Goal: Task Accomplishment & Management: Complete application form

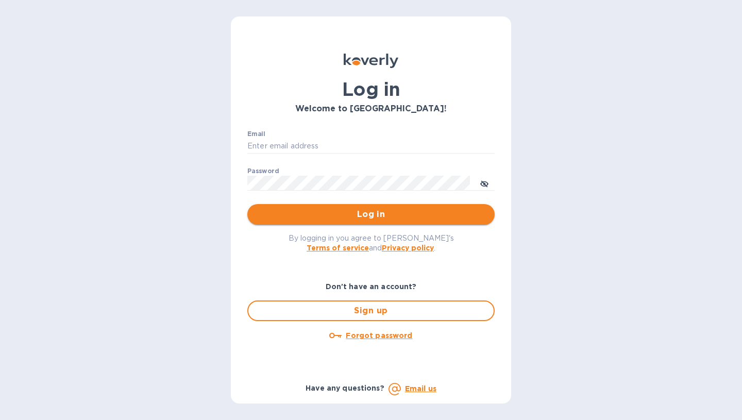
type input "[EMAIL_ADDRESS][DOMAIN_NAME]"
click at [431, 212] on span "Log in" at bounding box center [371, 214] width 231 height 12
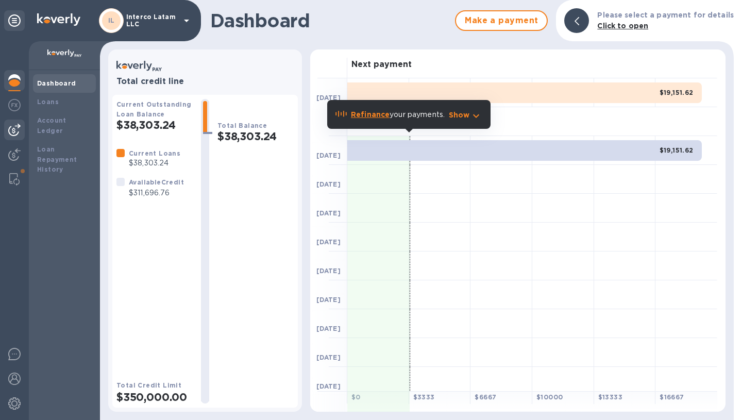
click at [18, 132] on img at bounding box center [14, 130] width 12 height 12
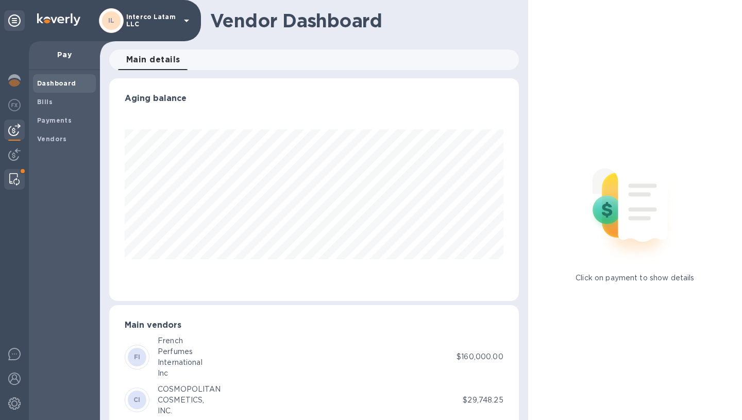
click at [13, 178] on img at bounding box center [14, 179] width 10 height 12
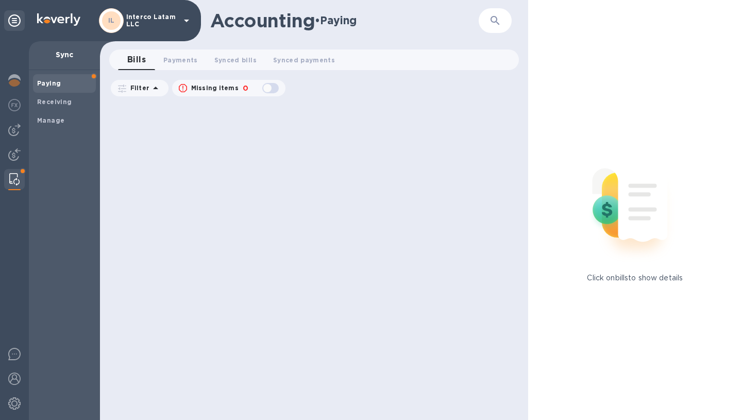
click at [18, 118] on div at bounding box center [14, 230] width 29 height 379
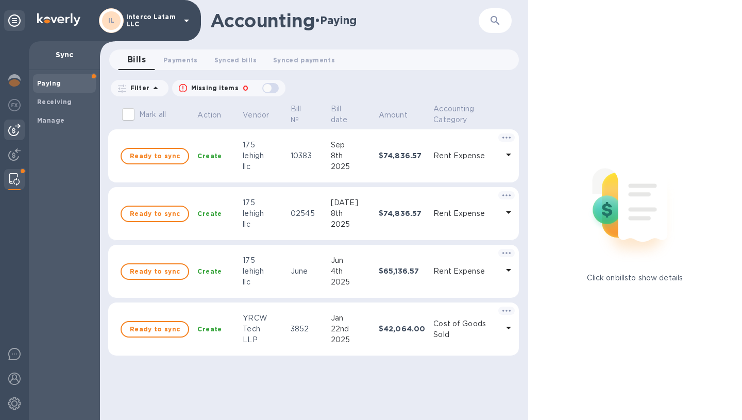
click at [13, 136] on img at bounding box center [14, 130] width 12 height 12
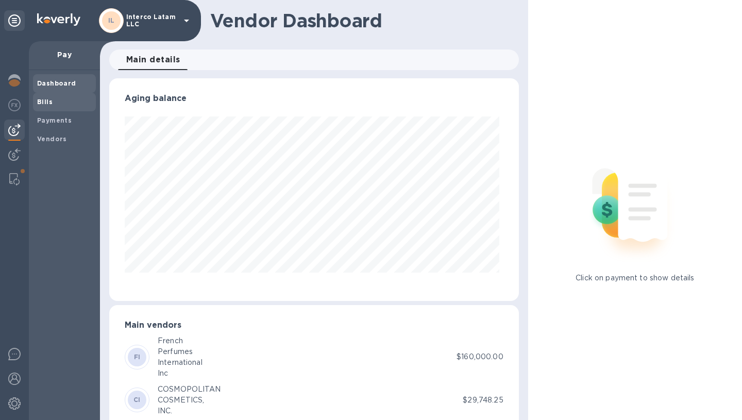
scroll to position [223, 406]
click at [50, 103] on b "Bills" at bounding box center [44, 102] width 15 height 8
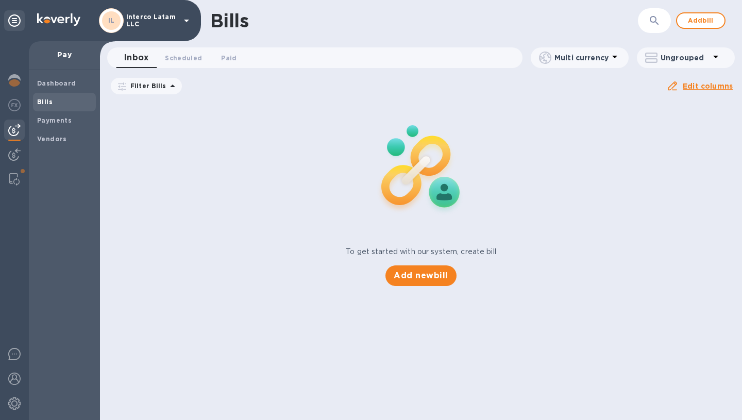
click at [411, 288] on div "Add new bill" at bounding box center [420, 275] width 79 height 29
click at [418, 281] on span "Add new bill" at bounding box center [421, 276] width 54 height 12
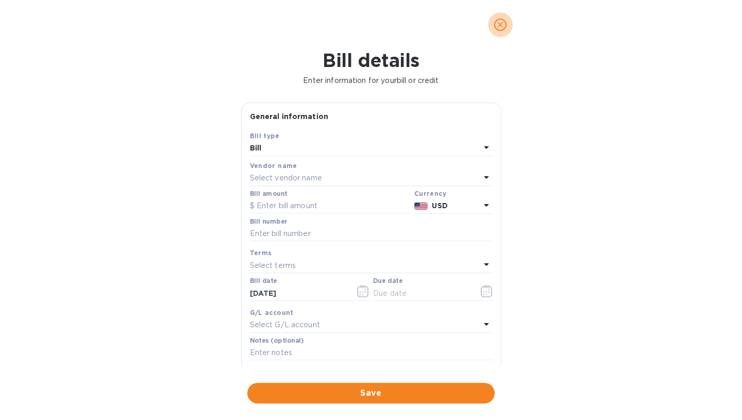
click at [498, 23] on icon "close" at bounding box center [500, 25] width 6 height 6
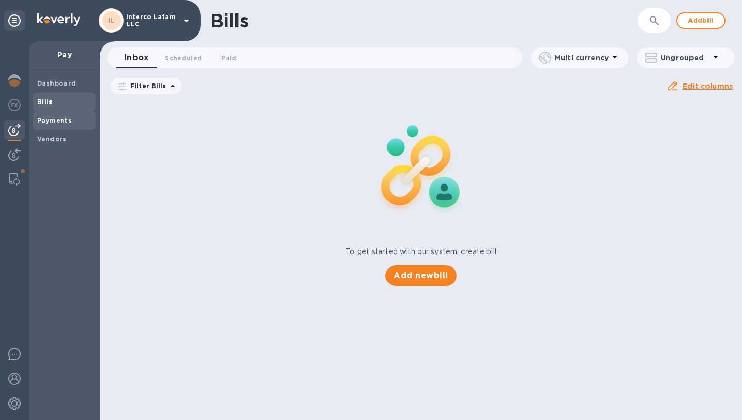
click at [69, 119] on span "Payments" at bounding box center [64, 120] width 55 height 10
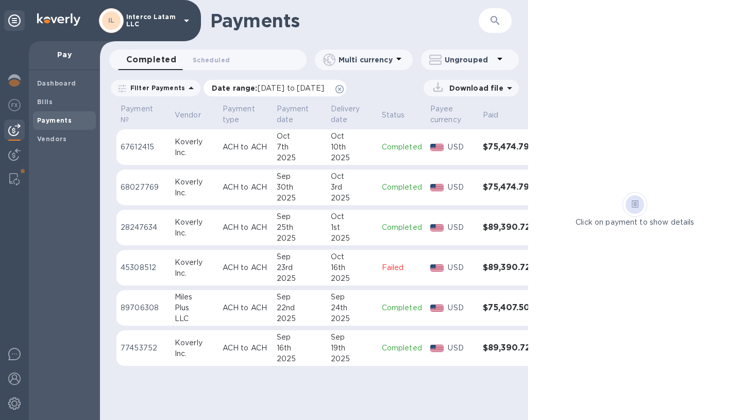
click at [324, 88] on span "[DATE] to [DATE]" at bounding box center [291, 88] width 66 height 8
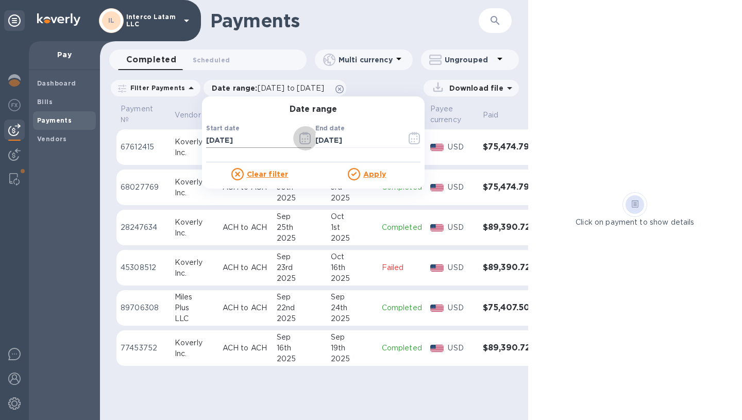
click at [299, 138] on icon "button" at bounding box center [305, 138] width 12 height 12
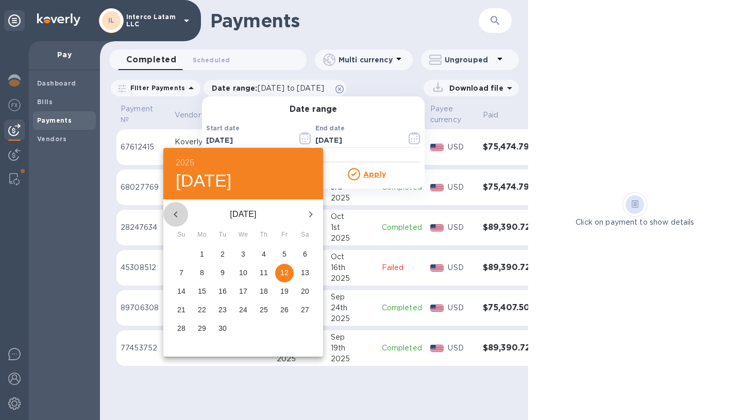
click at [173, 211] on icon "button" at bounding box center [176, 214] width 12 height 12
click at [287, 255] on span "1" at bounding box center [284, 254] width 19 height 10
type input "[DATE]"
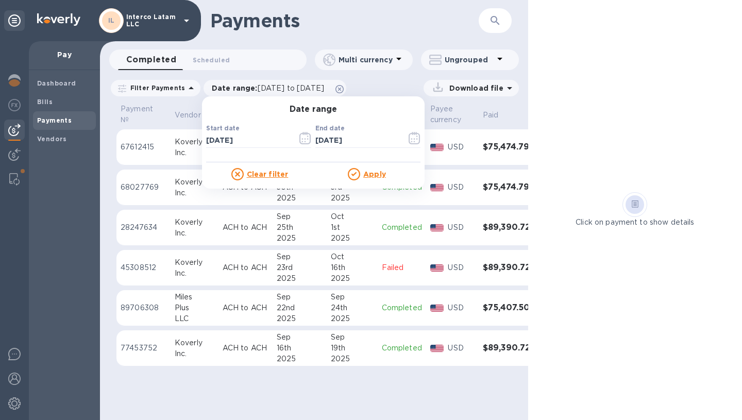
click at [366, 176] on u "Apply" at bounding box center [374, 174] width 23 height 8
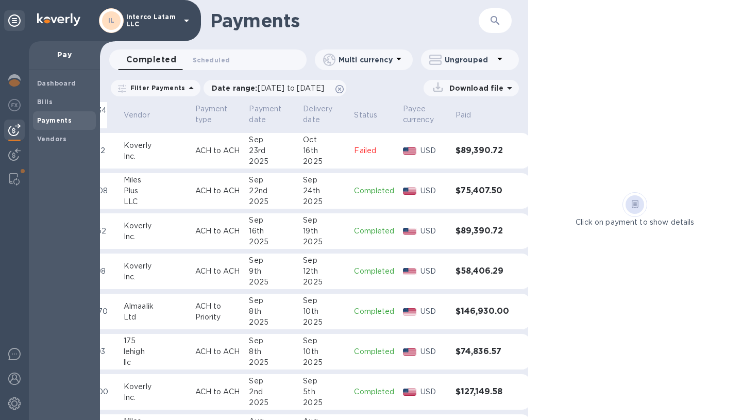
scroll to position [117, 54]
click at [473, 353] on h3 "$74,836.57" at bounding box center [481, 352] width 54 height 10
click at [473, 353] on h3 "$74,836.57" at bounding box center [483, 352] width 54 height 10
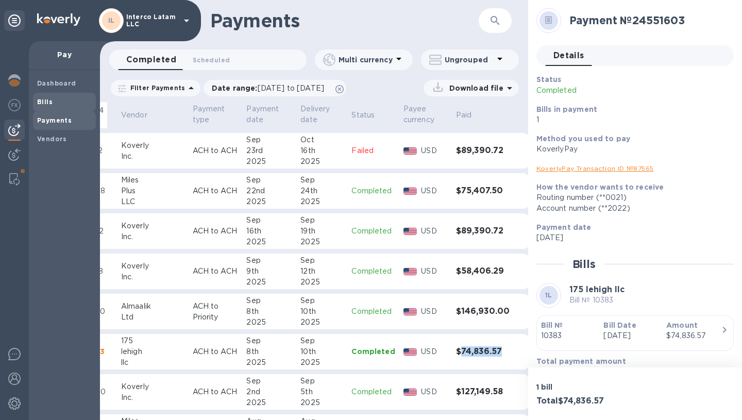
click at [69, 96] on div "Bills" at bounding box center [64, 102] width 63 height 19
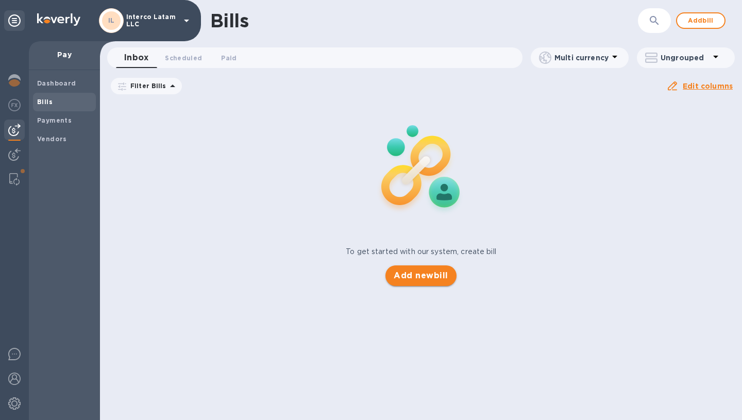
click at [433, 286] on button "Add new bill" at bounding box center [420, 275] width 71 height 21
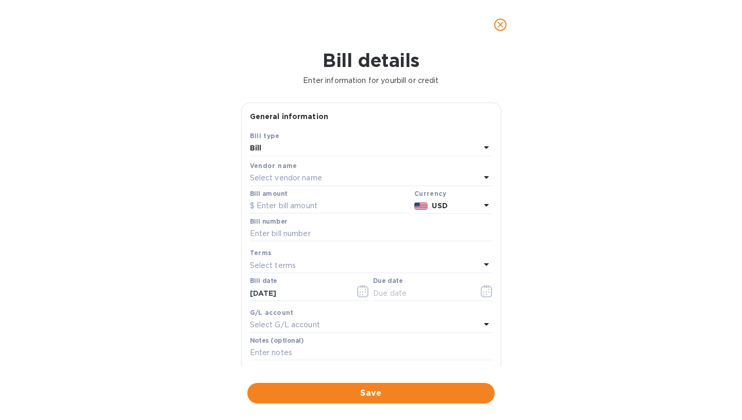
click at [305, 176] on p "Select vendor name" at bounding box center [286, 178] width 72 height 11
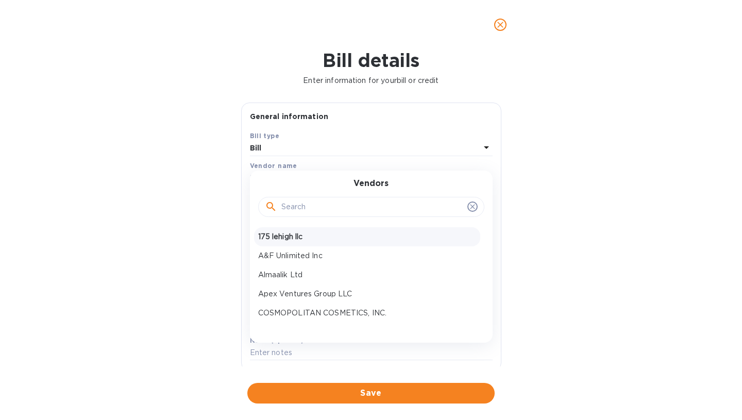
click at [296, 230] on div "175 lehigh llc" at bounding box center [367, 236] width 226 height 19
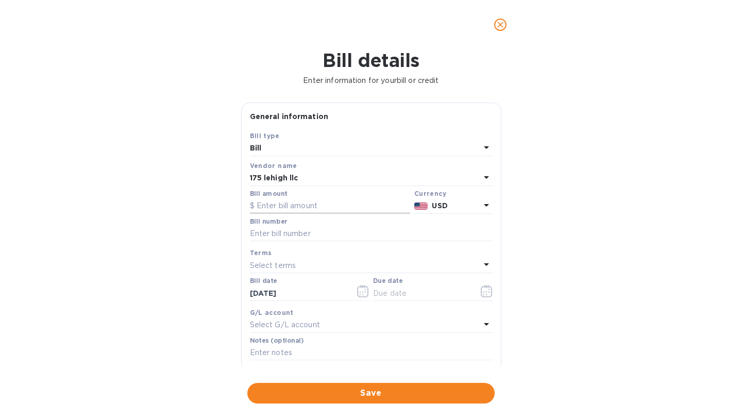
click at [300, 211] on input "text" at bounding box center [330, 205] width 160 height 15
paste input "74,836.57"
type input "74,836.57"
click at [306, 230] on input "text" at bounding box center [371, 233] width 243 height 15
type input "OCT RENT"
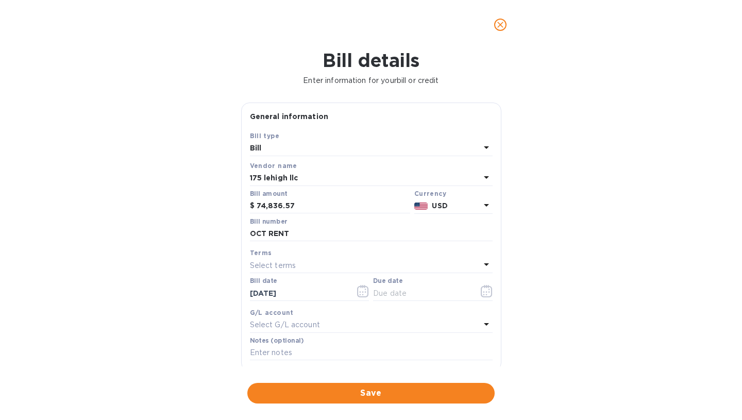
click at [302, 265] on div "Select terms" at bounding box center [365, 265] width 230 height 14
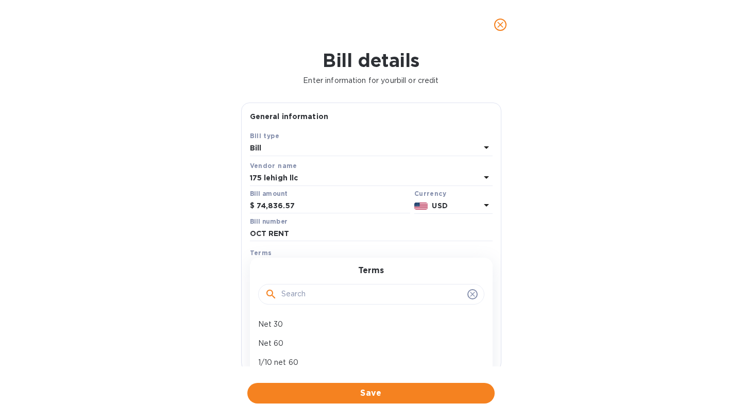
click at [313, 294] on input "text" at bounding box center [372, 294] width 182 height 15
type input "p"
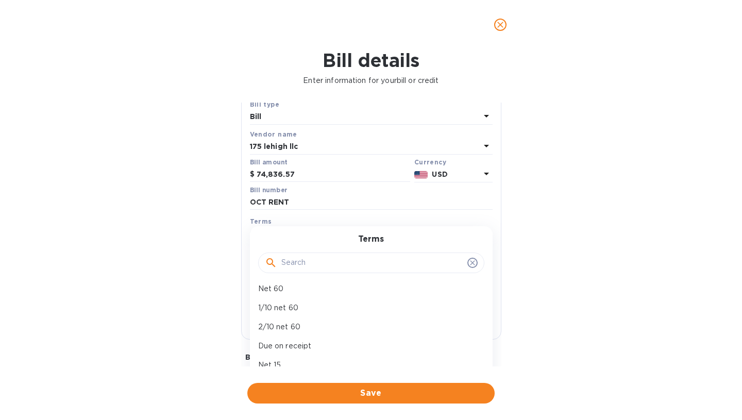
scroll to position [32, 0]
click at [320, 338] on p "Due on receipt" at bounding box center [367, 336] width 218 height 11
type input "[DATE]"
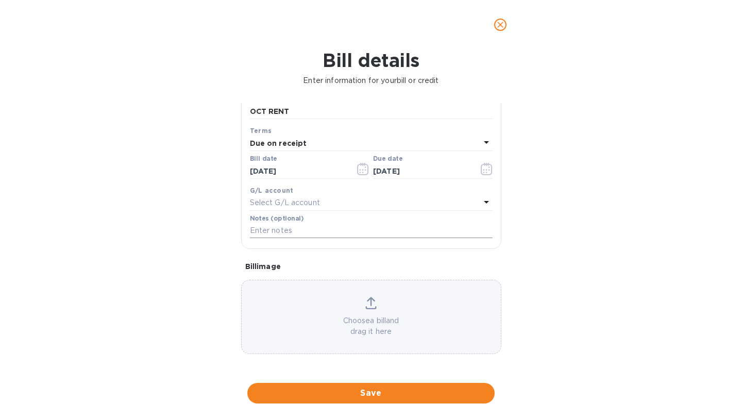
scroll to position [124, 0]
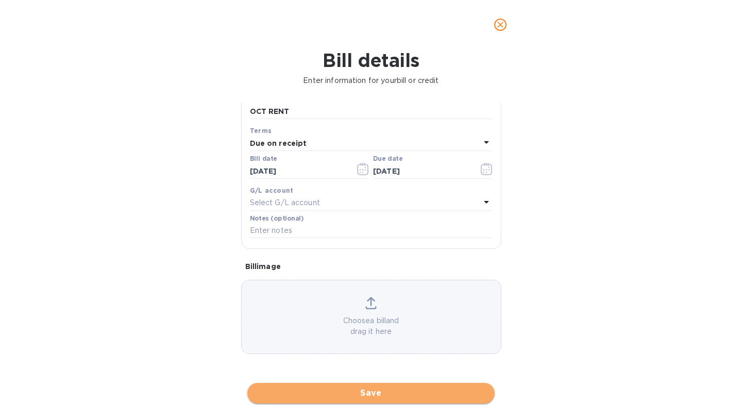
click at [333, 400] on button "Save" at bounding box center [370, 393] width 247 height 21
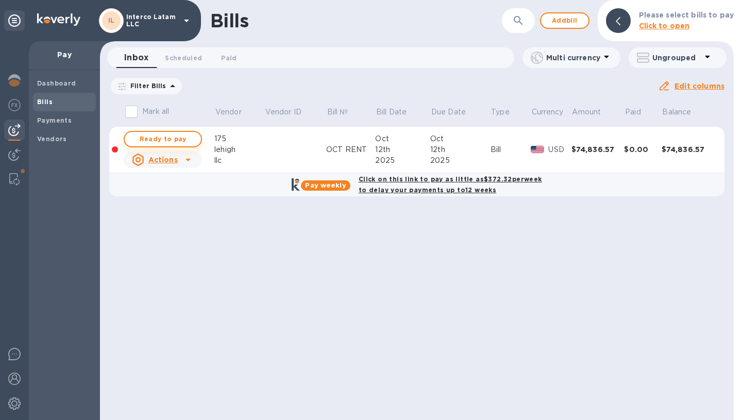
click at [183, 141] on span "Ready to pay" at bounding box center [163, 139] width 60 height 12
checkbox input "true"
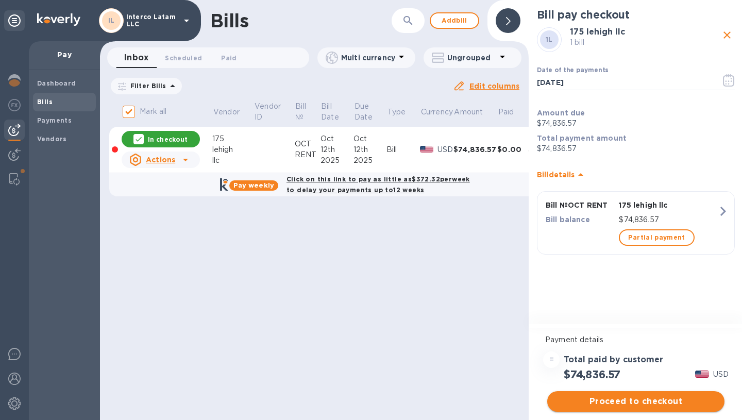
click at [641, 402] on span "Proceed to checkout" at bounding box center [636, 401] width 161 height 12
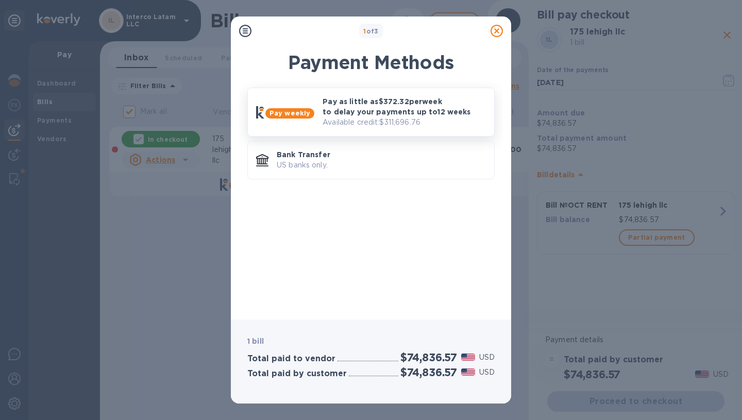
click at [358, 121] on p "Available credit: $311,696.76" at bounding box center [404, 122] width 163 height 11
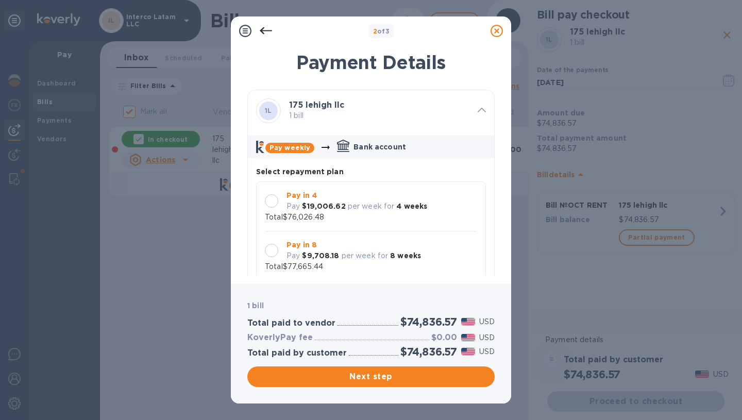
scroll to position [10, 0]
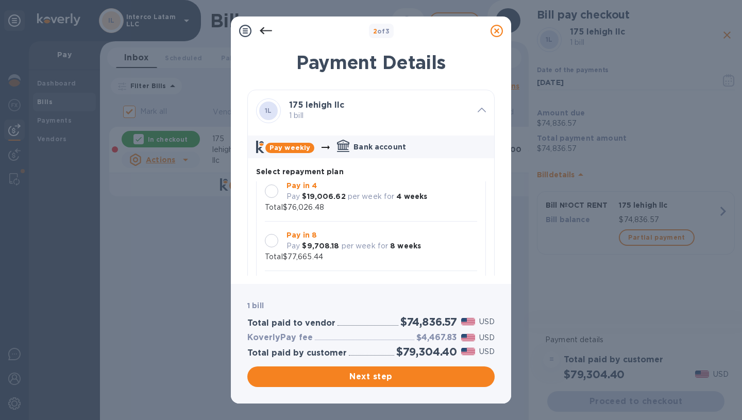
click at [359, 191] on p "per week for" at bounding box center [371, 196] width 47 height 11
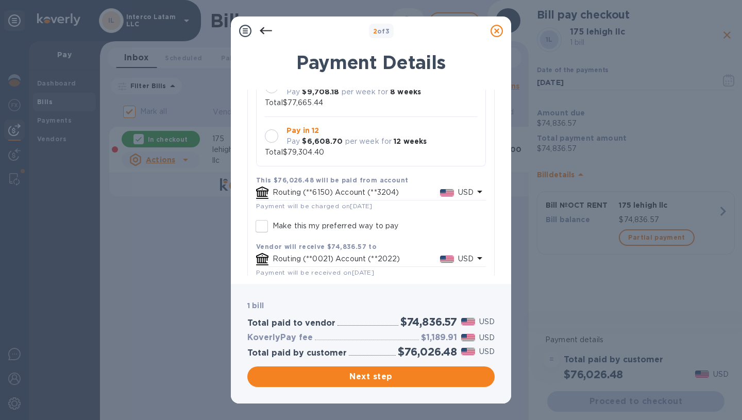
scroll to position [195, 0]
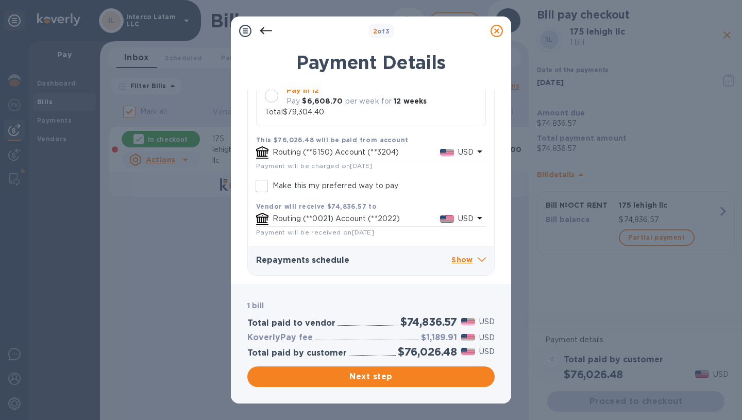
click at [454, 261] on p "Show" at bounding box center [468, 260] width 35 height 13
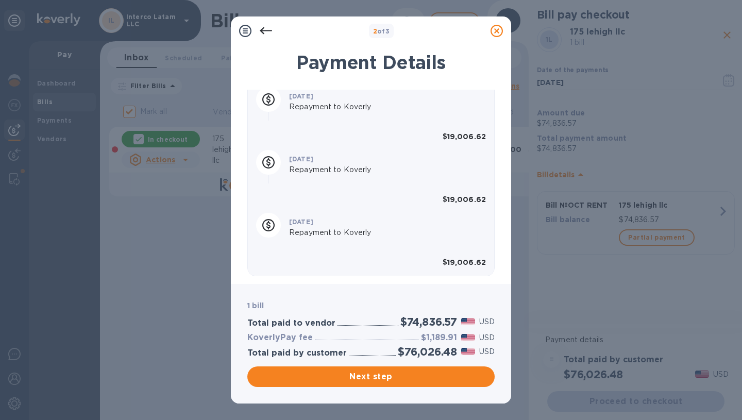
scroll to position [511, 0]
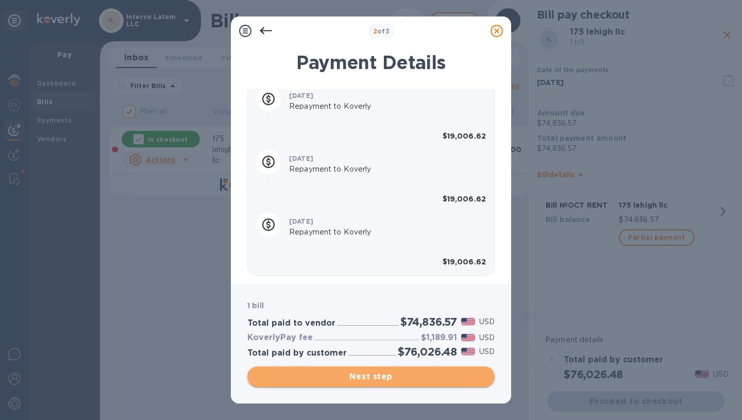
click at [423, 384] on button "Next step" at bounding box center [370, 376] width 247 height 21
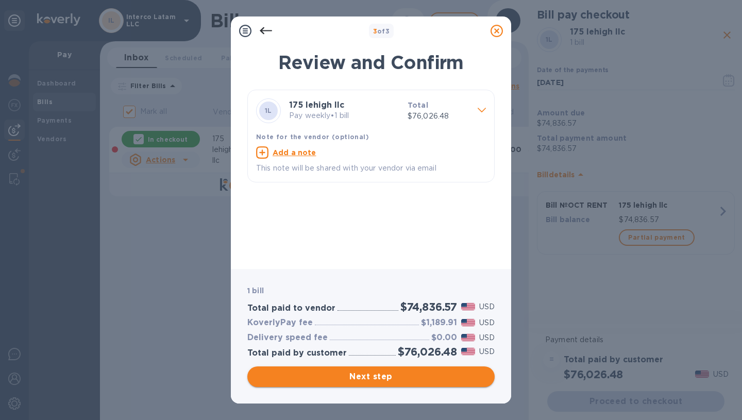
click at [379, 374] on span "Next step" at bounding box center [371, 377] width 231 height 12
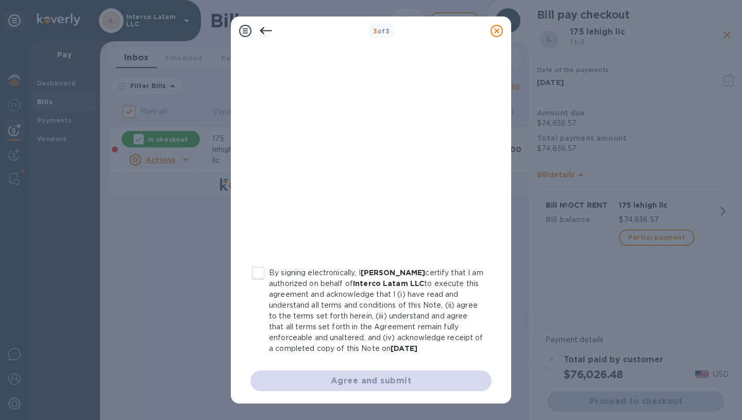
scroll to position [156, 0]
click at [262, 272] on input "By signing electronically, I [PERSON_NAME] certify that I am authorized on beha…" at bounding box center [258, 272] width 22 height 22
checkbox input "true"
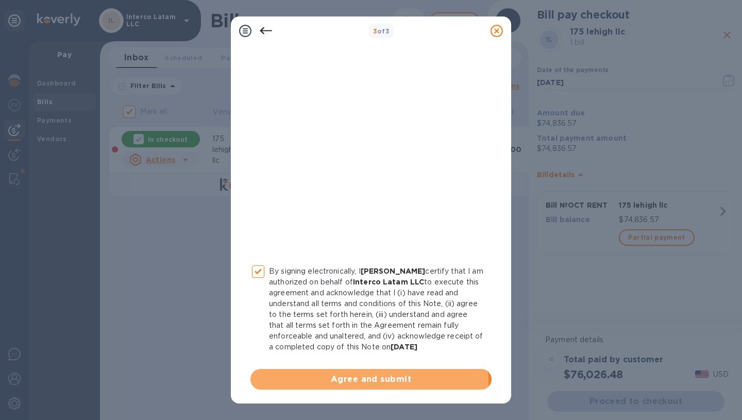
click at [288, 382] on span "Agree and submit" at bounding box center [371, 379] width 225 height 12
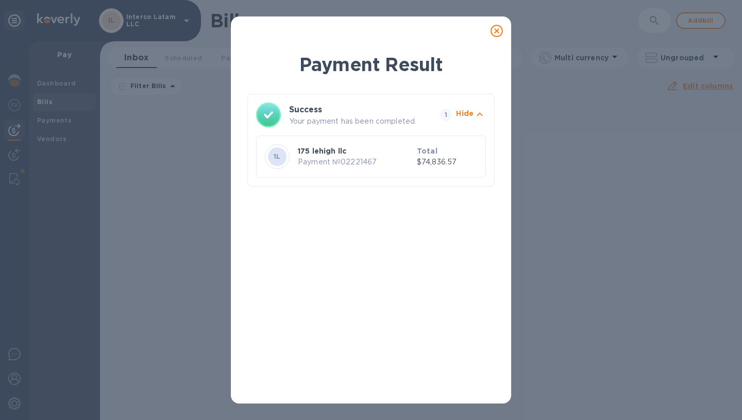
click at [497, 32] on icon at bounding box center [497, 31] width 12 height 12
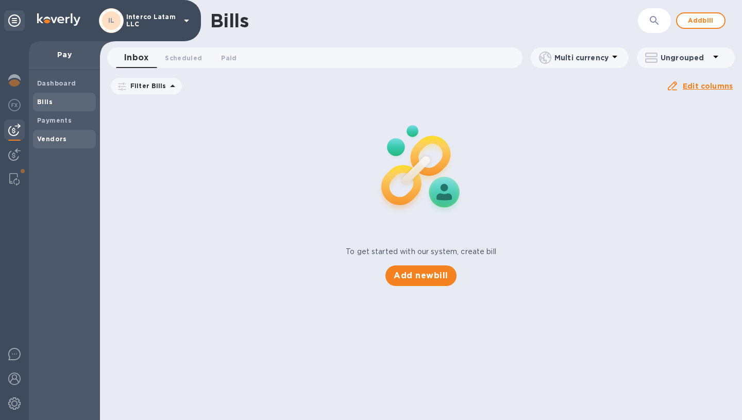
click at [63, 134] on span "Vendors" at bounding box center [52, 139] width 30 height 10
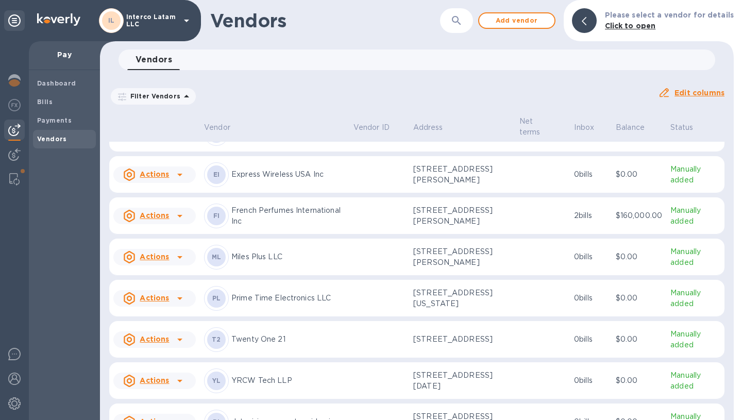
scroll to position [320, 0]
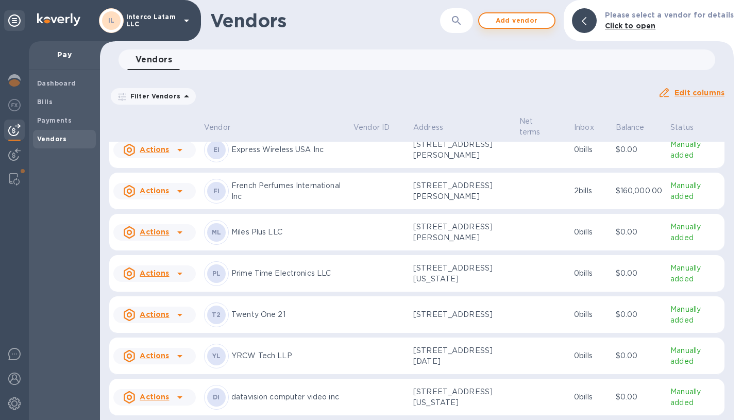
click at [513, 27] on button "Add vendor" at bounding box center [516, 20] width 77 height 16
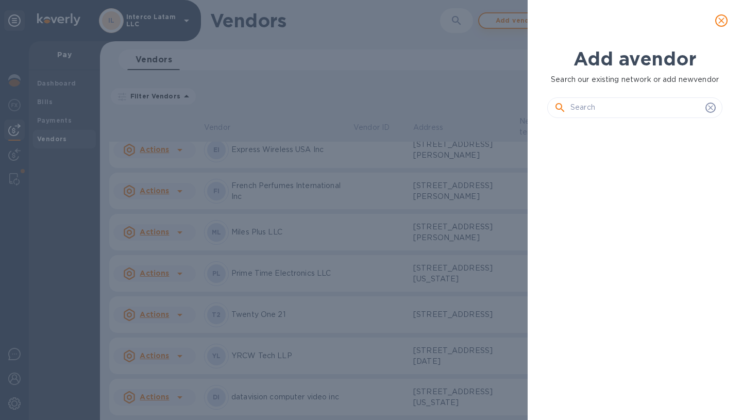
scroll to position [258, 179]
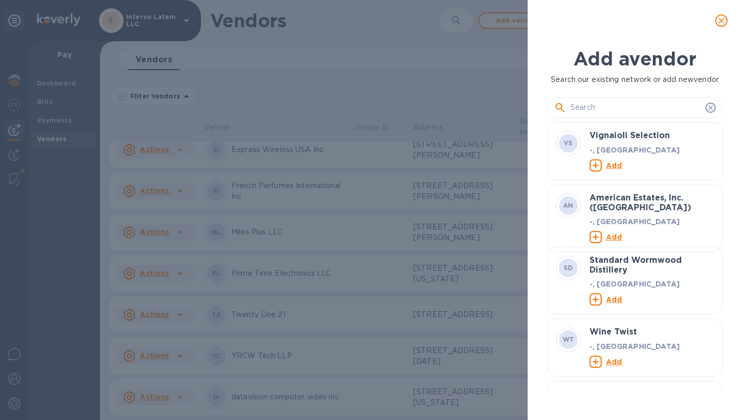
click at [579, 101] on input "text" at bounding box center [636, 107] width 131 height 15
paste input "“DECOR IN HOME INC. DBA INTENSE OUD”"
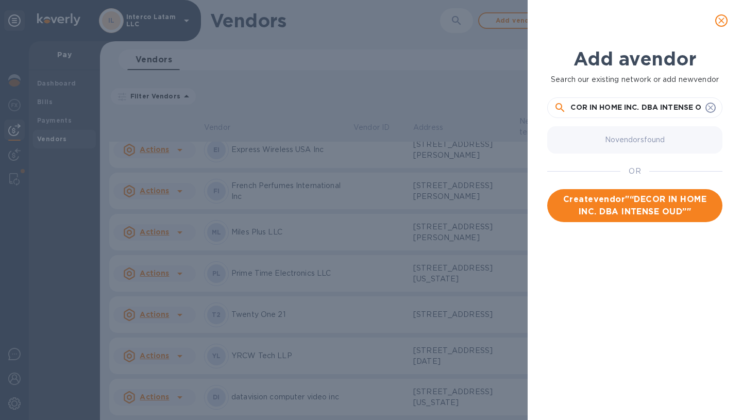
scroll to position [0, 17]
click at [579, 101] on input "“DECOR IN HOME INC. DBA INTENSE O" at bounding box center [636, 107] width 131 height 15
paste input "UD”"
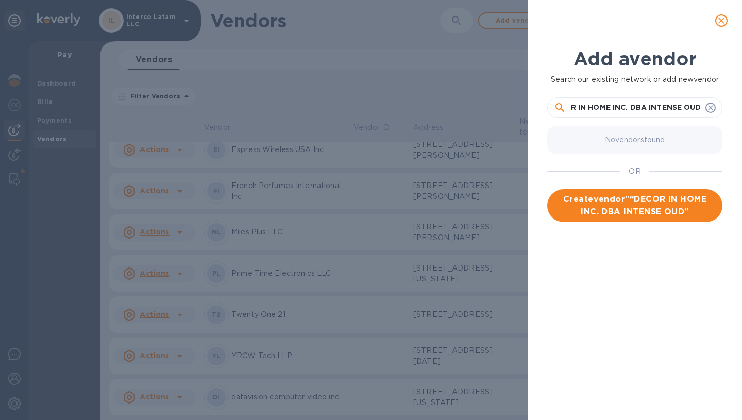
scroll to position [0, 0]
type input "DECOR IN HOME INC. DBA INTENSE OUD"
click at [672, 207] on span "Create vendor " DECOR IN HOME INC. DBA INTENSE OUD "" at bounding box center [635, 205] width 159 height 25
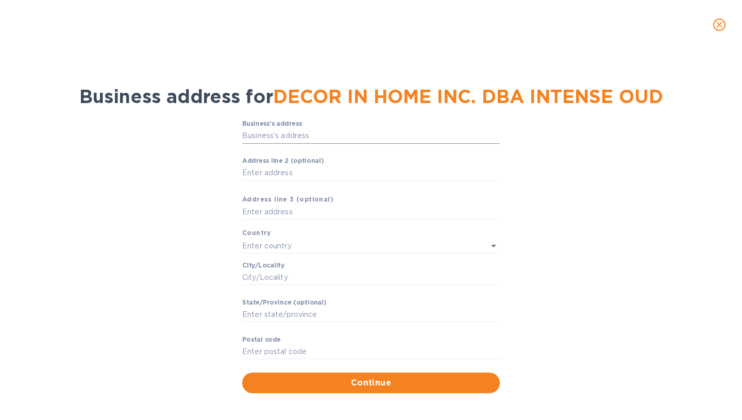
click at [330, 135] on input "Business’s аddress" at bounding box center [371, 135] width 258 height 15
paste input "[STREET_ADDRESS]"
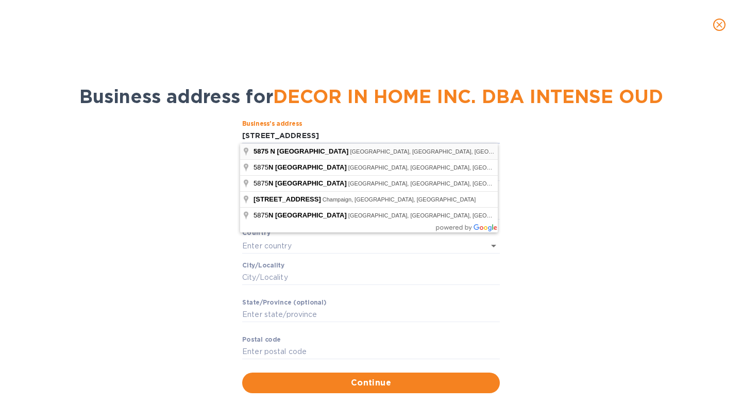
type input "[STREET_ADDRESS]"
type input "[GEOGRAPHIC_DATA]"
type input "IL"
type input "60659"
type input "[GEOGRAPHIC_DATA]"
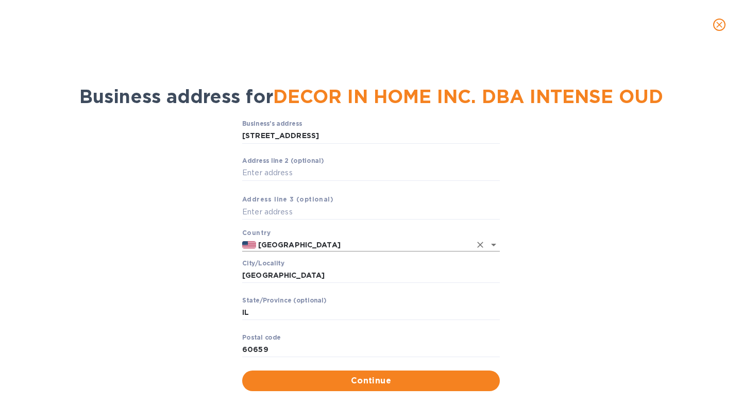
scroll to position [3, 0]
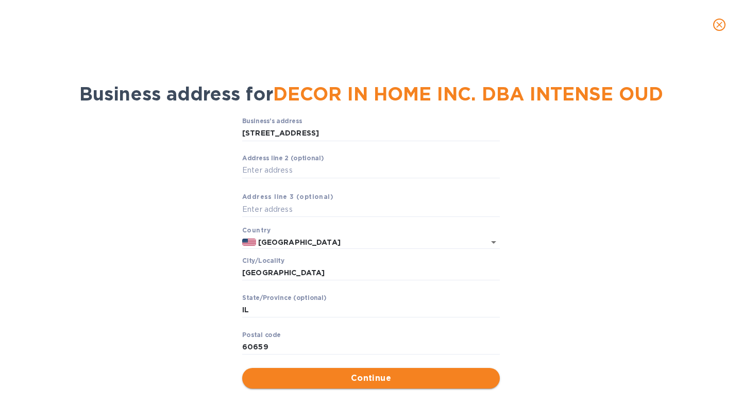
click at [315, 375] on span "Continue" at bounding box center [370, 378] width 241 height 12
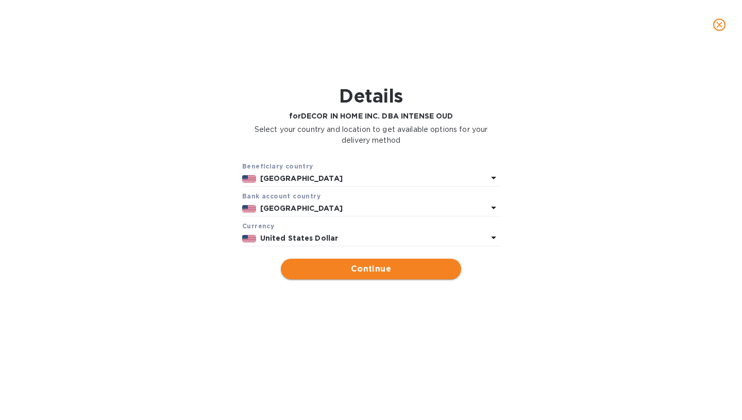
click at [385, 269] on span "Continue" at bounding box center [371, 269] width 164 height 12
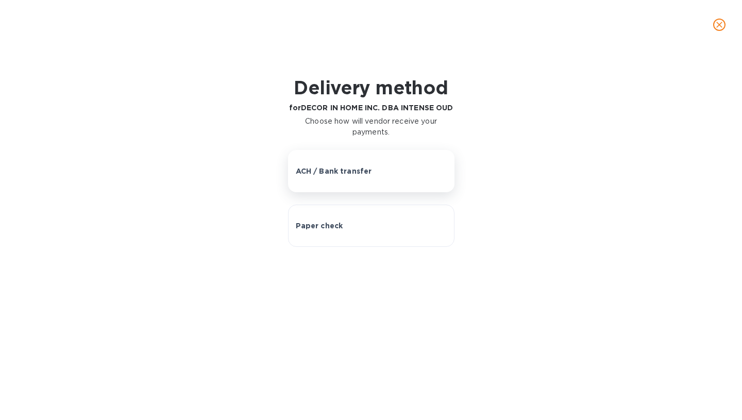
click at [383, 187] on button "ACH / Bank transfer" at bounding box center [371, 171] width 166 height 42
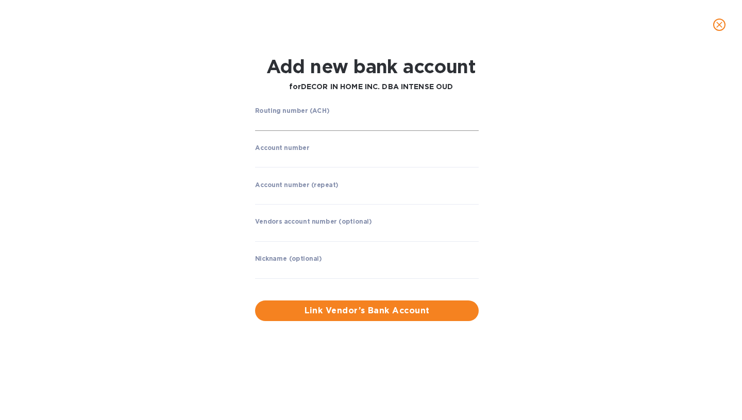
click at [340, 128] on input "string" at bounding box center [367, 122] width 224 height 15
click at [304, 112] on label "Routing number (ACH)" at bounding box center [292, 111] width 74 height 6
click at [305, 121] on input "string" at bounding box center [367, 122] width 224 height 15
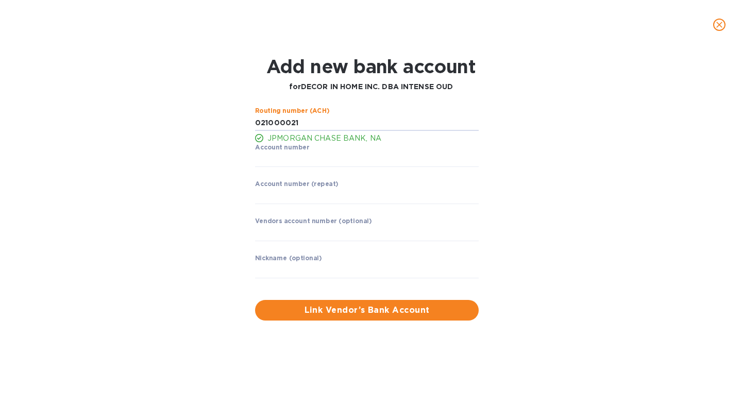
type input "021000021"
click at [309, 157] on input "string" at bounding box center [367, 159] width 224 height 15
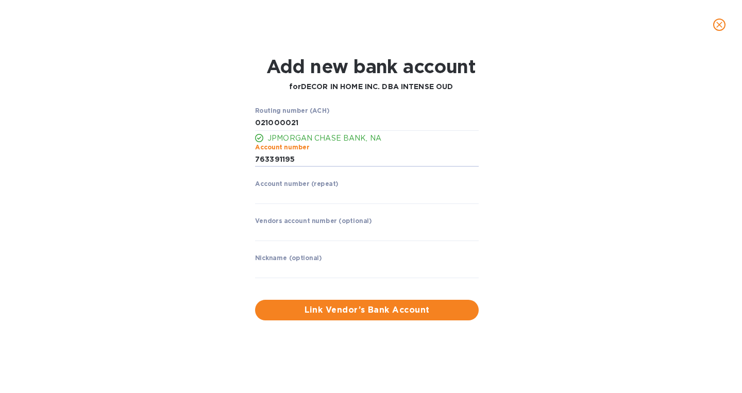
type input "763391195"
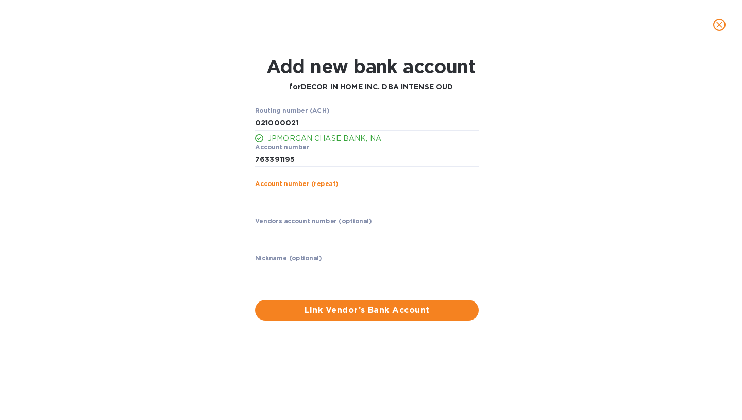
click at [311, 202] on input "string" at bounding box center [367, 196] width 224 height 15
type input "763391195"
click at [346, 317] on button "Link Vendor’s Bank Account" at bounding box center [367, 310] width 224 height 21
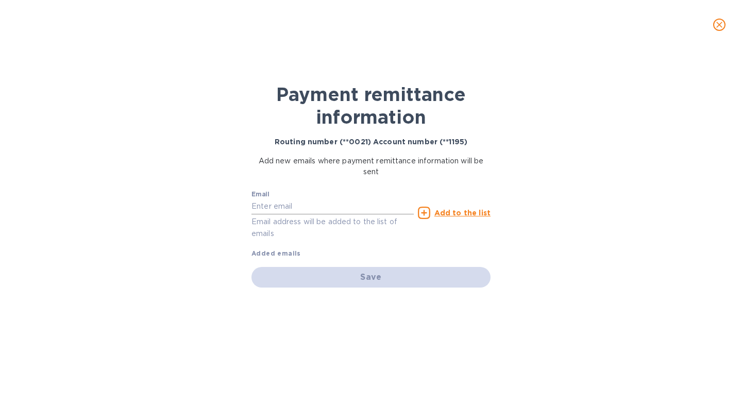
click at [317, 201] on input "text" at bounding box center [332, 206] width 162 height 15
paste input "[PERSON_NAME][EMAIL_ADDRESS][DOMAIN_NAME]"
type input "[PERSON_NAME][EMAIL_ADDRESS][DOMAIN_NAME]"
click at [437, 212] on u "Add to the list" at bounding box center [462, 213] width 56 height 8
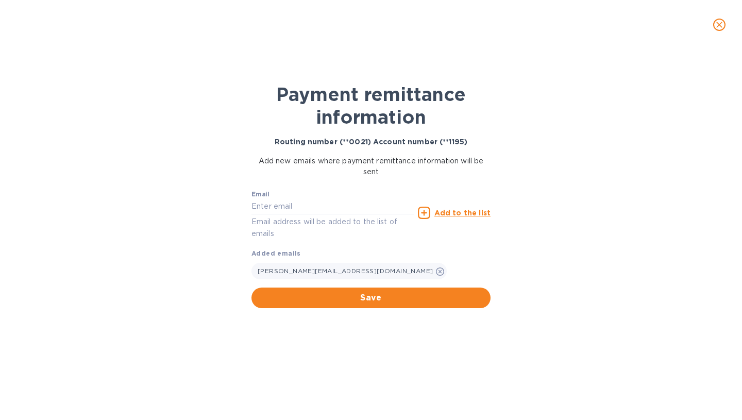
click at [394, 308] on div "Save" at bounding box center [370, 297] width 247 height 29
click at [396, 301] on span "Save" at bounding box center [371, 298] width 223 height 12
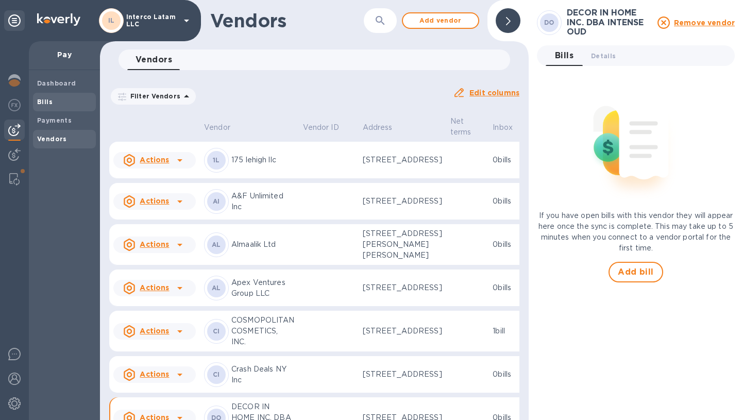
click at [67, 99] on span "Bills" at bounding box center [64, 102] width 55 height 10
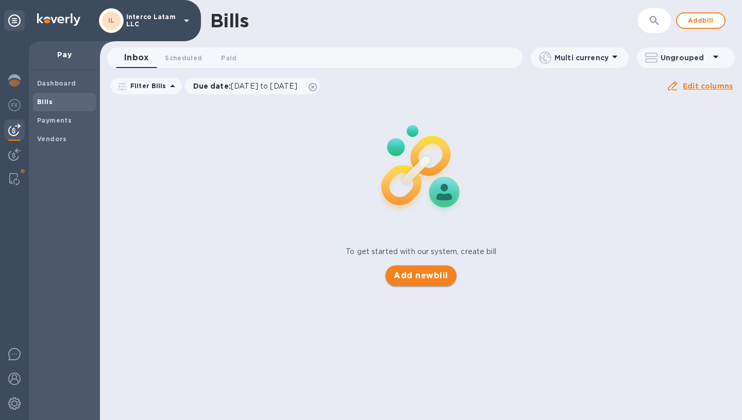
click at [428, 274] on span "Add new bill" at bounding box center [421, 276] width 54 height 12
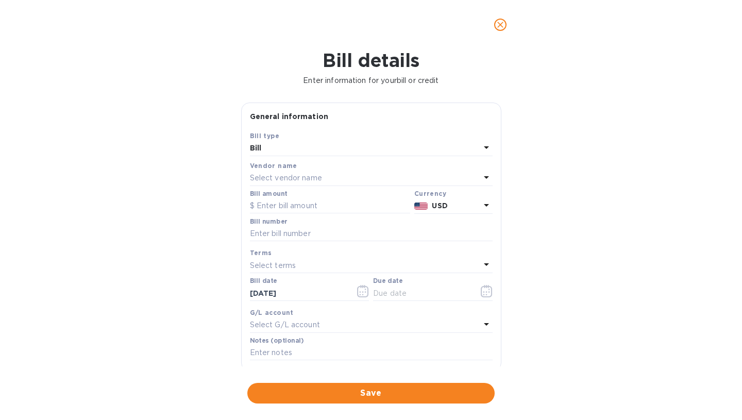
click at [306, 177] on p "Select vendor name" at bounding box center [286, 178] width 72 height 11
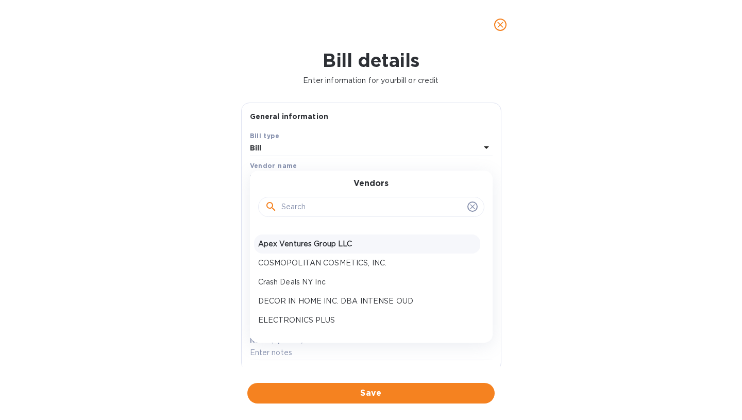
scroll to position [60, 0]
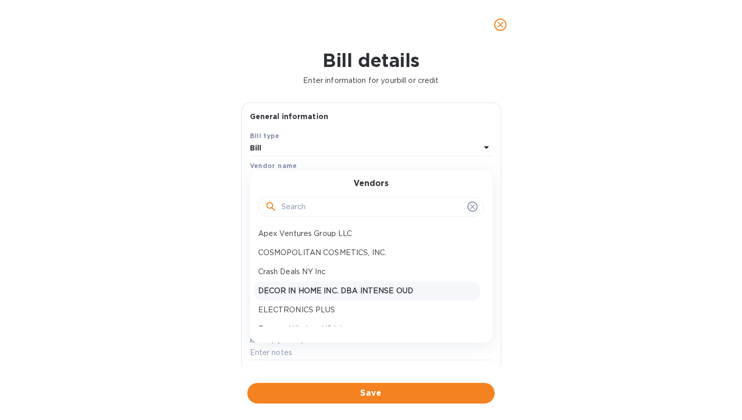
click at [304, 299] on div "DECOR IN HOME INC. DBA INTENSE OUD" at bounding box center [367, 290] width 226 height 19
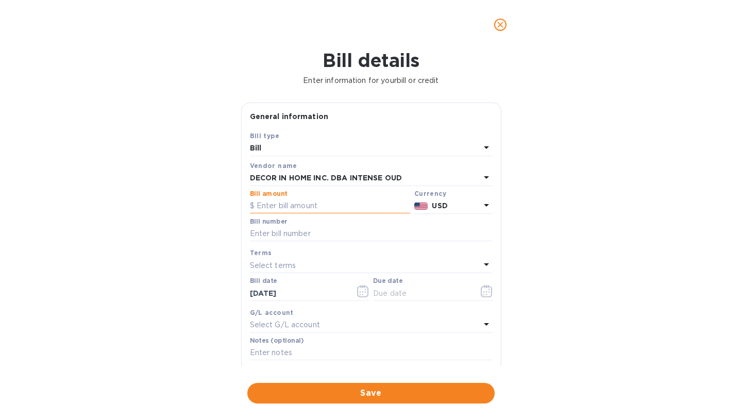
click at [298, 206] on input "text" at bounding box center [330, 205] width 160 height 15
paste input "215,316.00"
type input "215,316.00"
click at [293, 232] on input "text" at bounding box center [371, 233] width 243 height 15
paste input "#D4699"
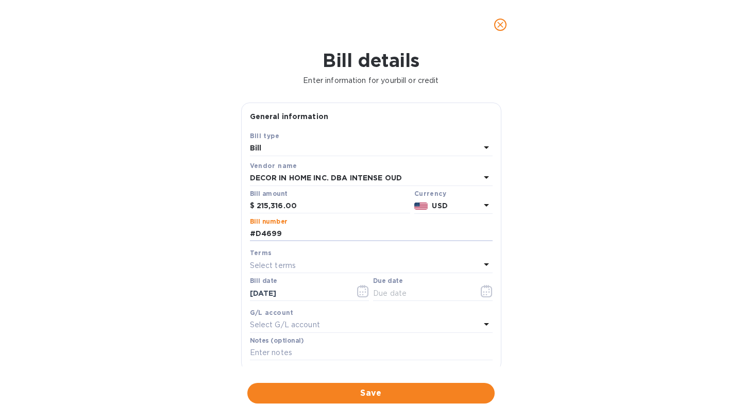
type input "#D4699"
click at [302, 264] on div "Select terms" at bounding box center [365, 265] width 230 height 14
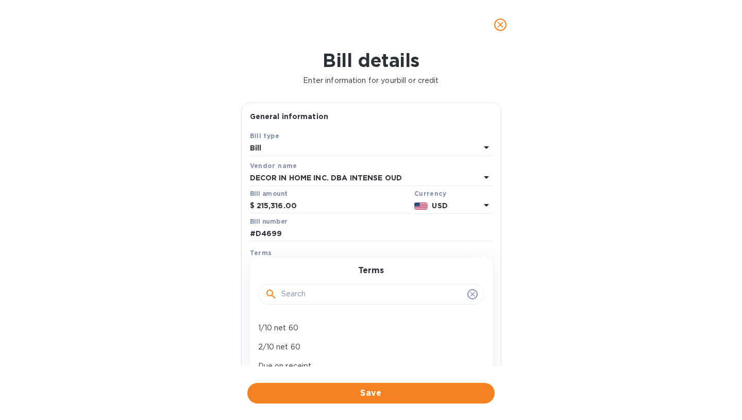
scroll to position [20, 0]
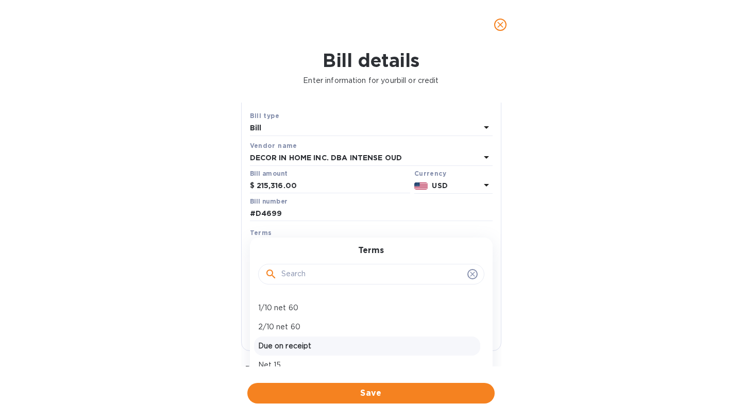
click at [297, 347] on p "Due on receipt" at bounding box center [367, 346] width 218 height 11
type input "[DATE]"
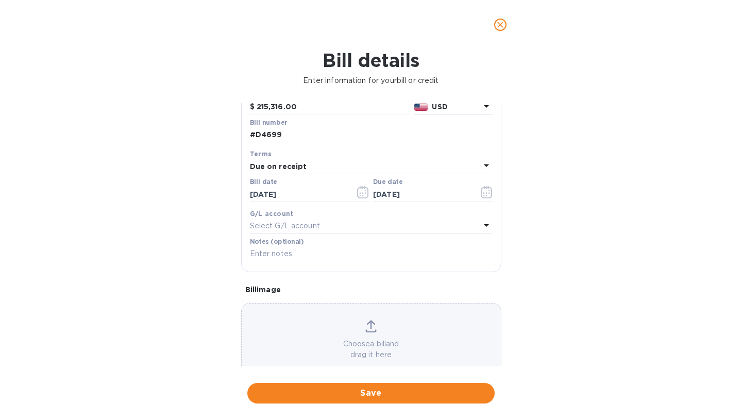
scroll to position [124, 0]
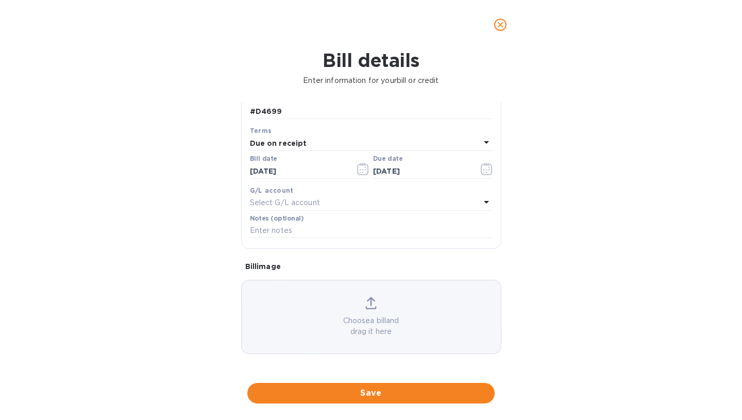
click at [328, 303] on div "Choose a bill and drag it here" at bounding box center [371, 317] width 259 height 40
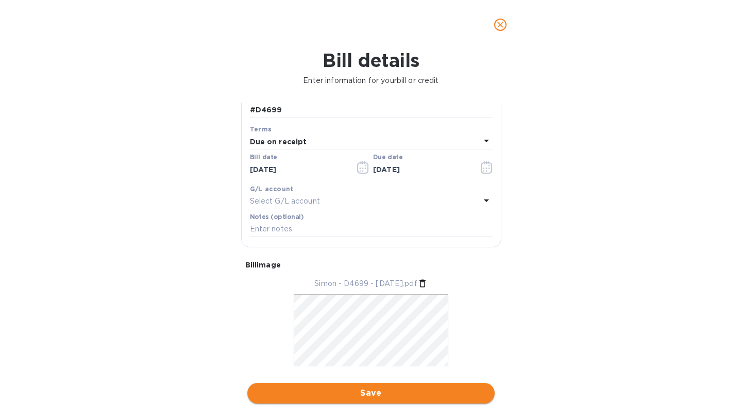
click at [388, 393] on span "Save" at bounding box center [371, 393] width 231 height 12
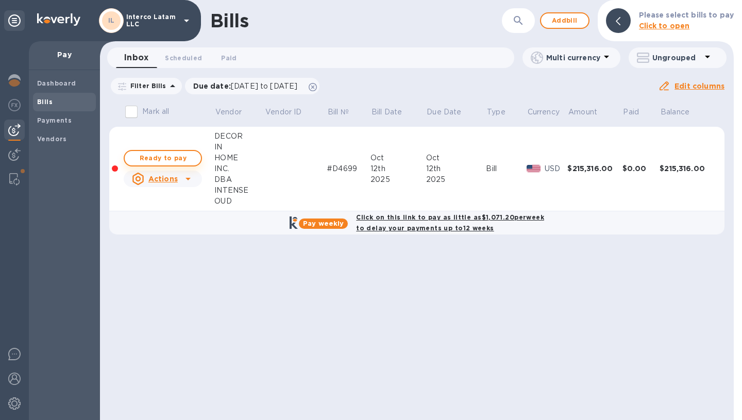
click at [195, 158] on button "Ready to pay" at bounding box center [163, 158] width 78 height 16
checkbox input "true"
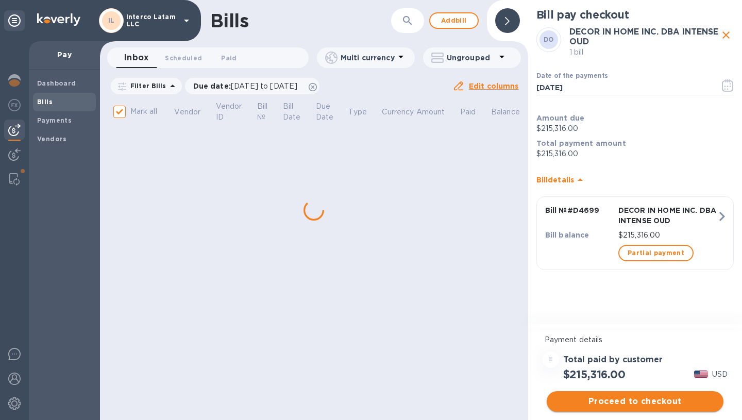
click at [634, 401] on span "Proceed to checkout" at bounding box center [635, 401] width 160 height 12
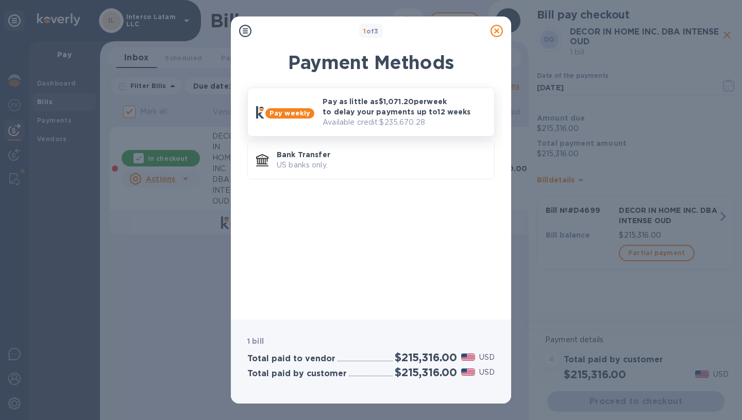
click at [372, 110] on p "Pay as little as $1,071.20 per week to delay your payments up to 12 weeks" at bounding box center [404, 106] width 163 height 21
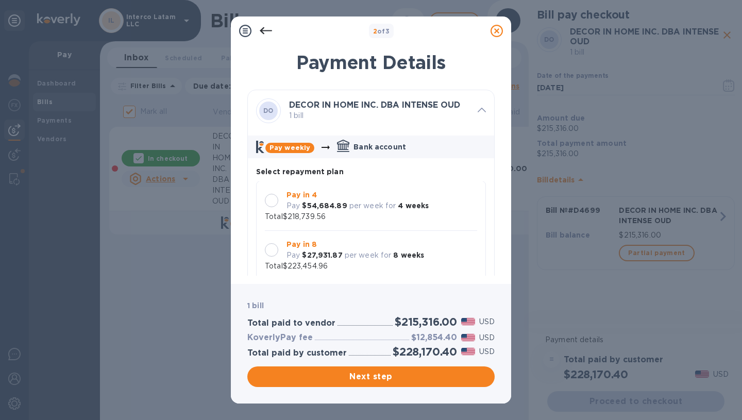
scroll to position [0, 0]
click at [361, 220] on div "Pay in 4 Pay $54,684.89 per week for 4 weeks Total $218,739.56" at bounding box center [371, 206] width 212 height 32
click at [420, 320] on h2 "$215,316.00" at bounding box center [426, 321] width 62 height 13
click at [420, 321] on h2 "$215,316.00" at bounding box center [426, 321] width 62 height 13
copy h2 "215,316.00"
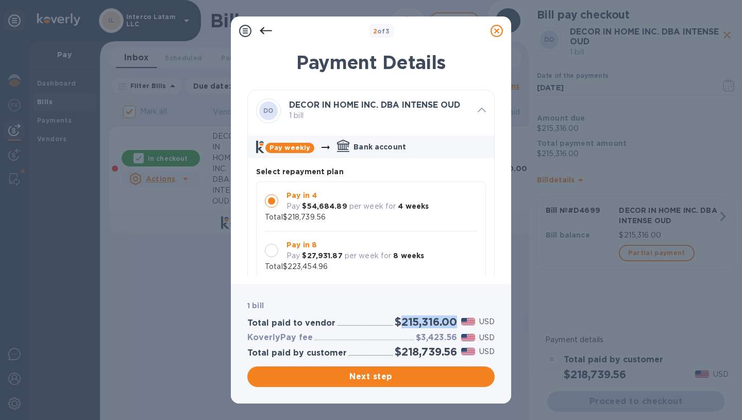
click at [439, 333] on h3 "$3,423.56" at bounding box center [436, 338] width 41 height 10
copy h3 "3,423.56"
click at [375, 378] on span "Next step" at bounding box center [371, 377] width 231 height 12
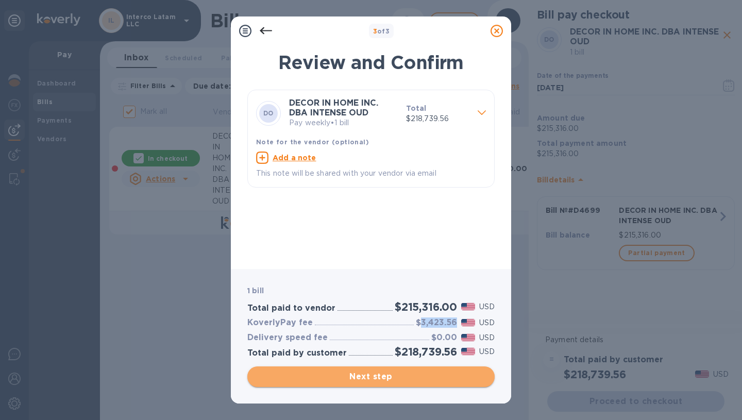
click at [375, 377] on span "Next step" at bounding box center [371, 377] width 231 height 12
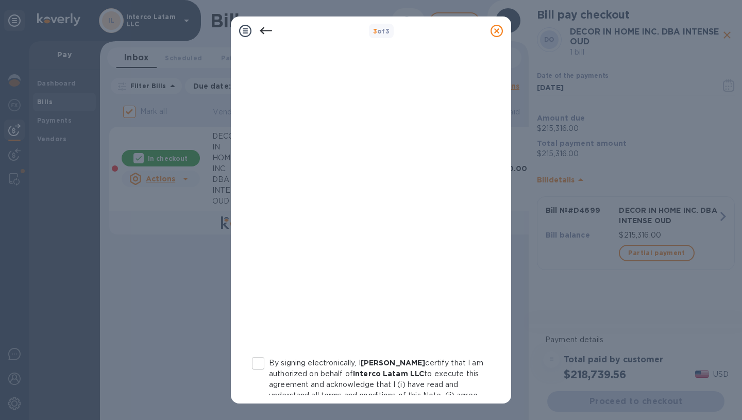
scroll to position [156, 0]
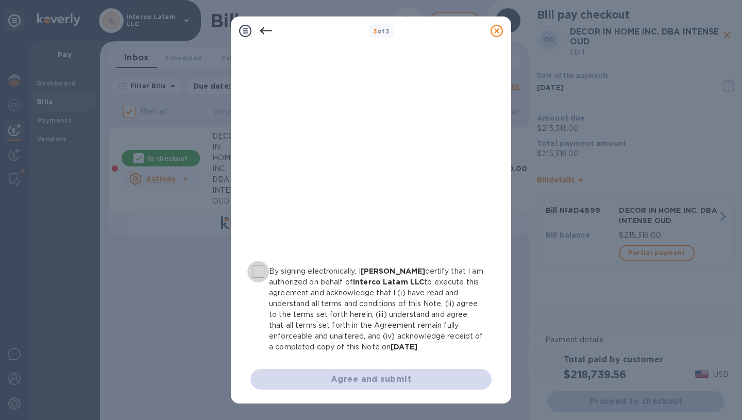
click at [258, 271] on input "By signing electronically, I [PERSON_NAME] certify that I am authorized on beha…" at bounding box center [258, 272] width 22 height 22
checkbox input "true"
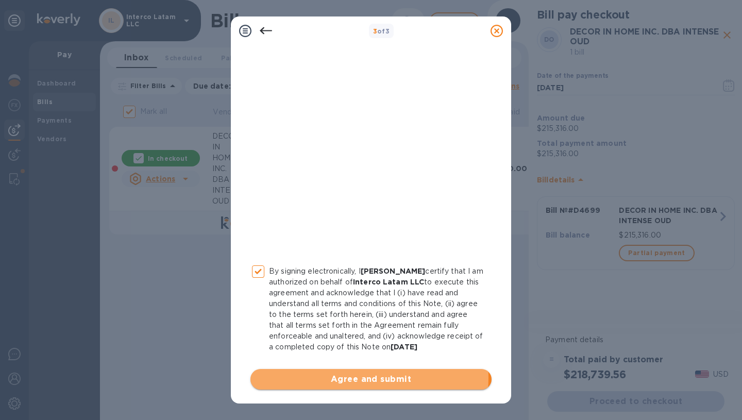
click at [363, 377] on span "Agree and submit" at bounding box center [371, 379] width 225 height 12
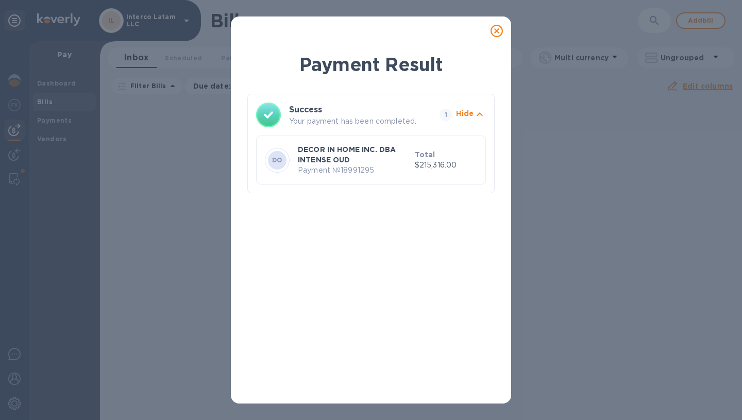
click at [295, 162] on div "DO DECOR IN HOME INC. DBA INTENSE OUD Payment № 18991295 Total $215,316.00" at bounding box center [371, 160] width 216 height 36
click at [494, 30] on icon at bounding box center [497, 31] width 12 height 12
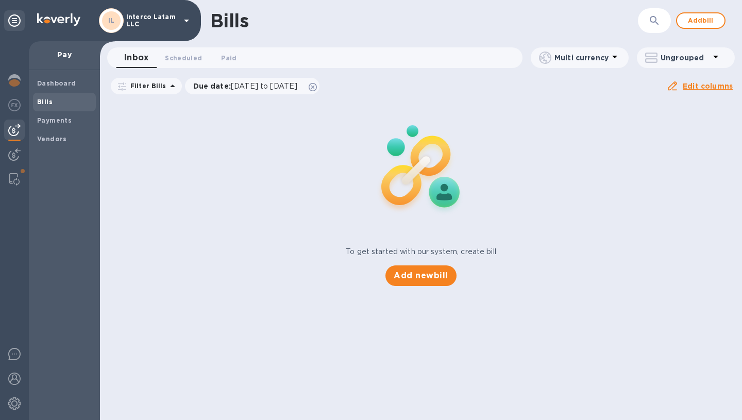
click at [66, 102] on span "Bills" at bounding box center [64, 102] width 55 height 10
click at [61, 126] on div "Payments" at bounding box center [64, 120] width 63 height 19
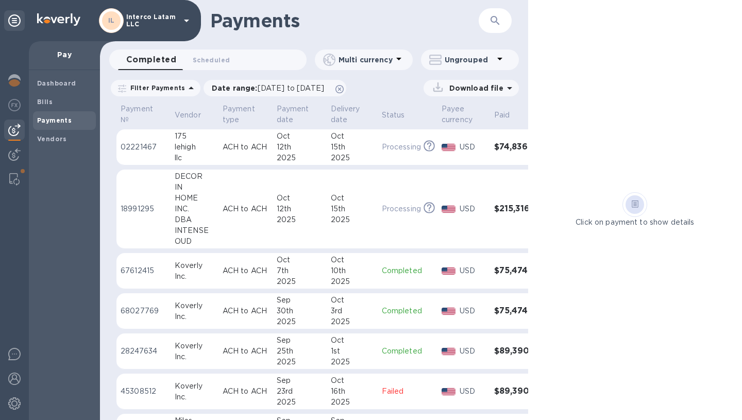
click at [309, 211] on div "12th" at bounding box center [300, 209] width 46 height 11
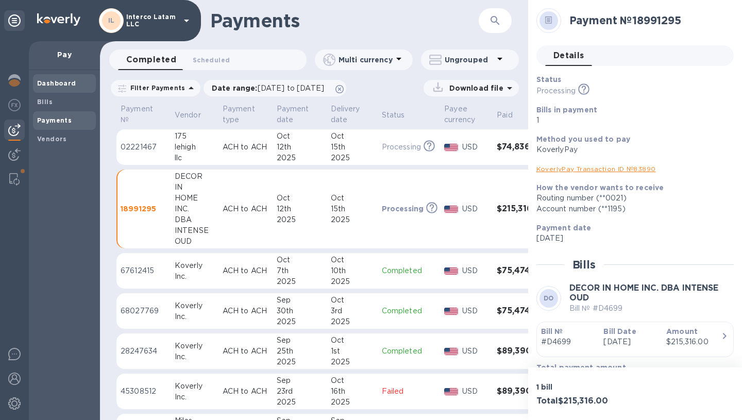
click at [63, 81] on b "Dashboard" at bounding box center [56, 83] width 39 height 8
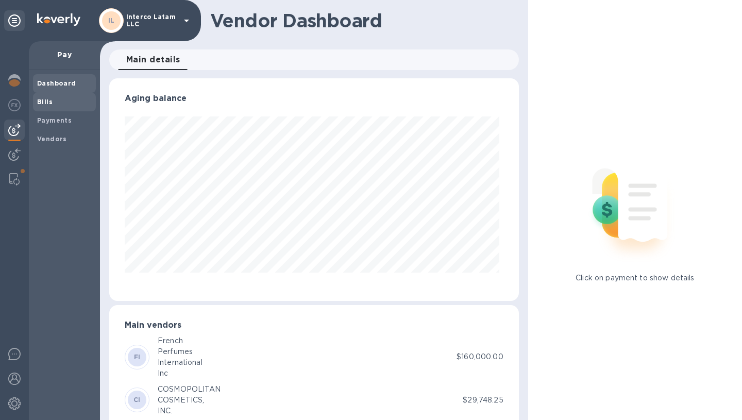
scroll to position [223, 406]
click at [13, 77] on img at bounding box center [14, 80] width 12 height 12
